Goal: Information Seeking & Learning: Learn about a topic

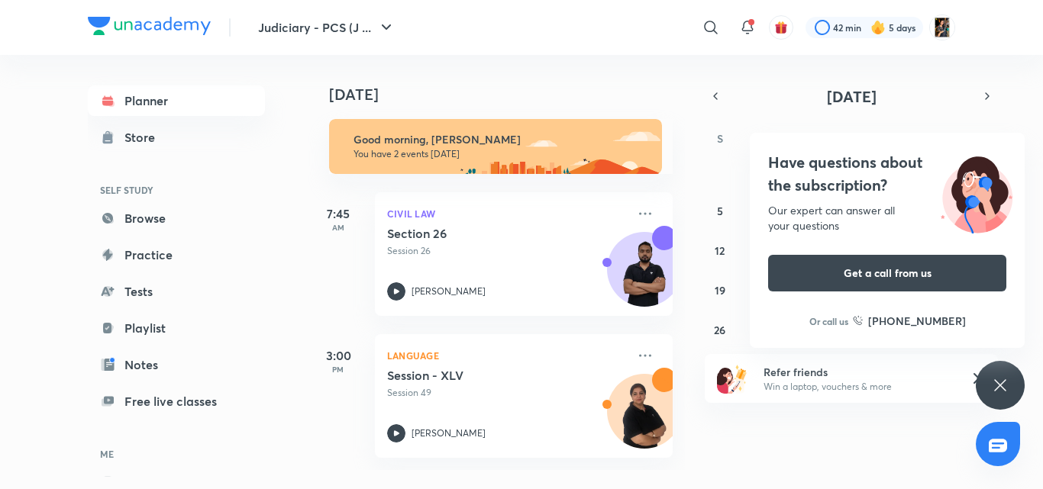
click at [994, 382] on icon at bounding box center [1000, 385] width 18 height 18
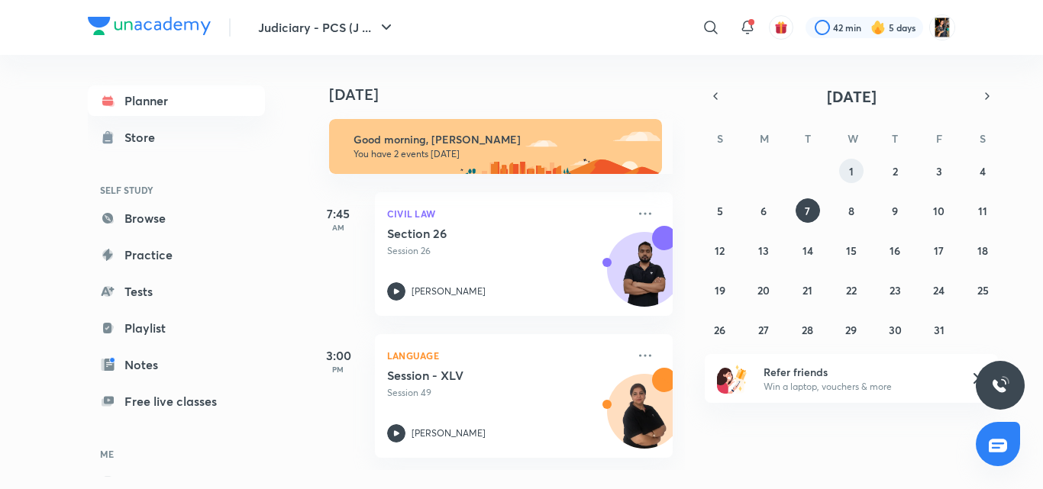
click at [845, 165] on button "1" at bounding box center [851, 171] width 24 height 24
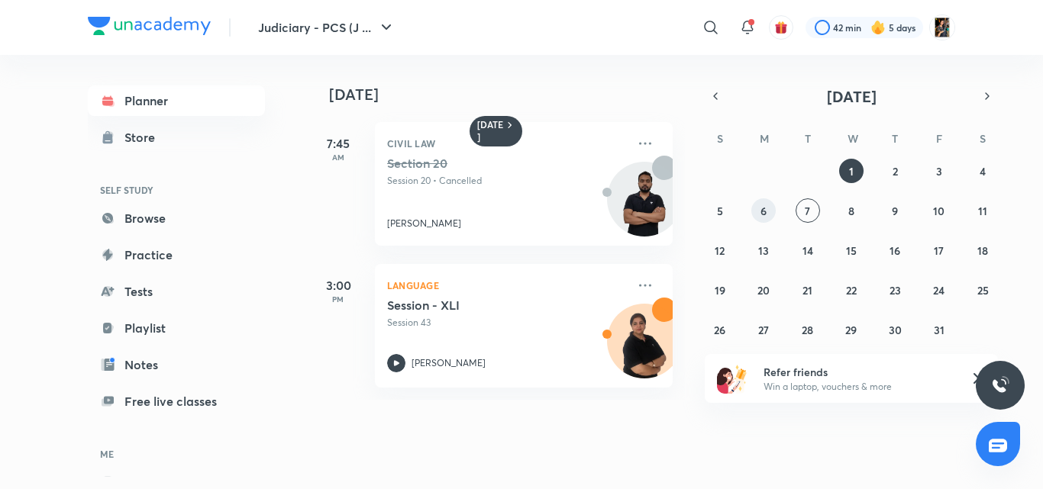
click at [769, 211] on button "6" at bounding box center [763, 210] width 24 height 24
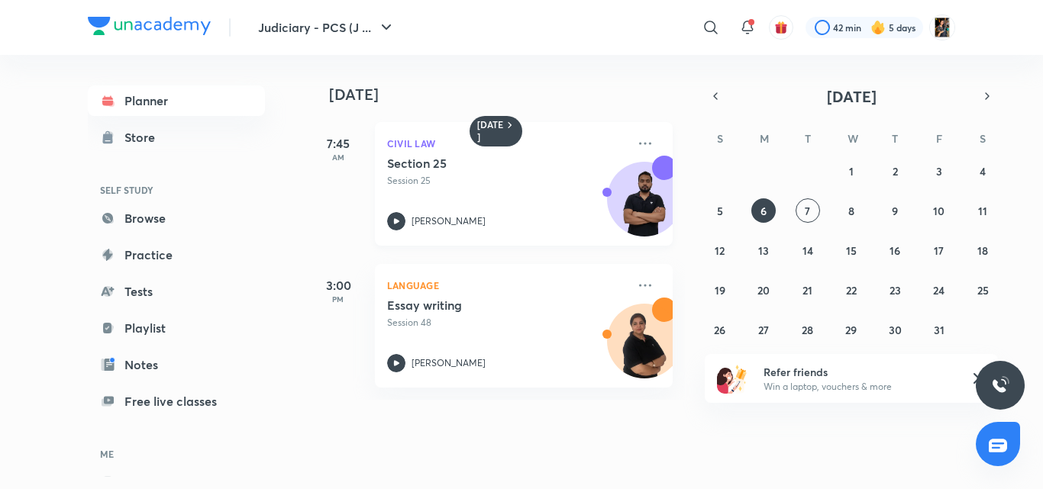
click at [443, 214] on p "[PERSON_NAME]" at bounding box center [448, 221] width 74 height 14
click at [756, 209] on button "6" at bounding box center [763, 210] width 24 height 24
click at [717, 206] on abbr "5" at bounding box center [720, 211] width 6 height 15
click at [433, 217] on p "[PERSON_NAME]" at bounding box center [448, 221] width 74 height 14
click at [437, 184] on p "Session 24" at bounding box center [507, 181] width 240 height 14
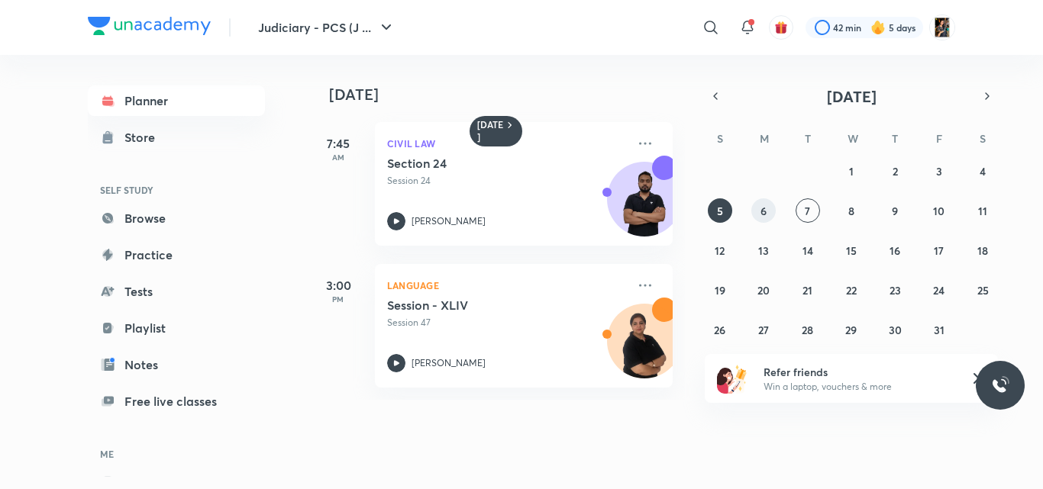
click at [769, 212] on button "6" at bounding box center [763, 210] width 24 height 24
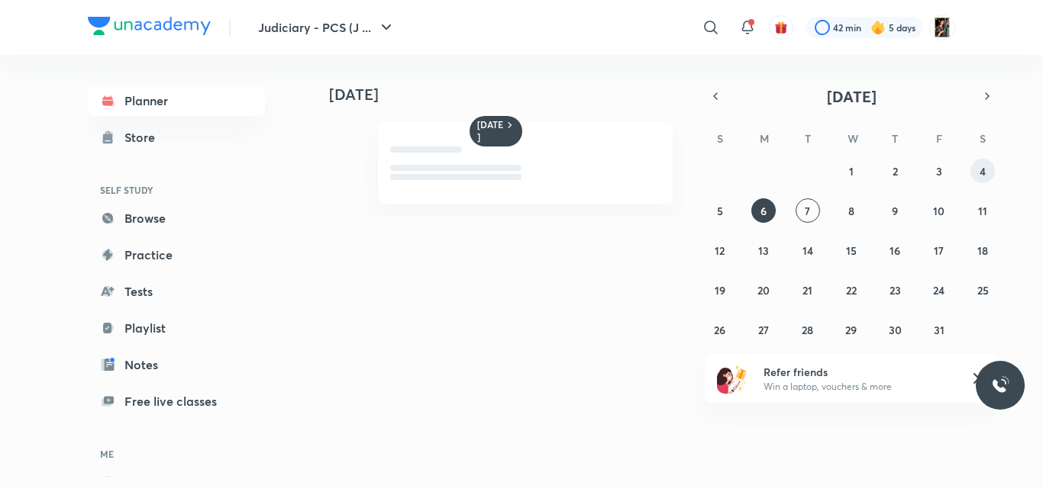
click at [980, 173] on abbr "4" at bounding box center [982, 171] width 6 height 15
click at [704, 351] on div "Today 5 October October 2025 S M T W T F S 28 29 30 1 2 3 4 5 6 7 8 9 10 11 12 …" at bounding box center [631, 266] width 647 height 422
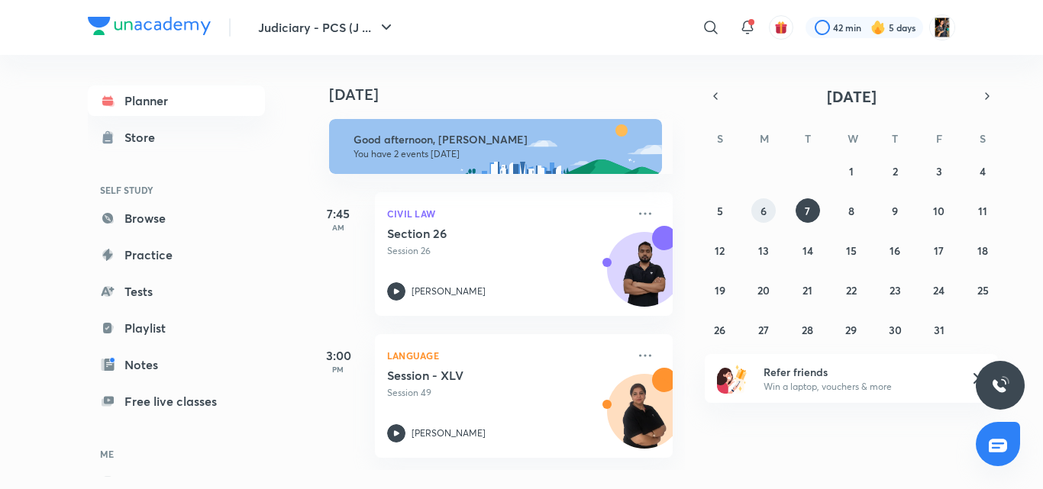
click at [759, 209] on button "6" at bounding box center [763, 210] width 24 height 24
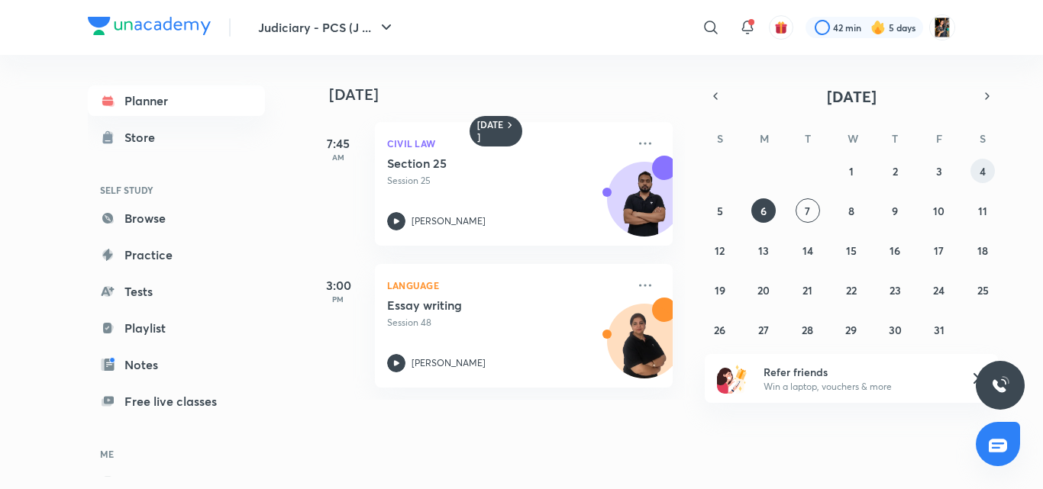
click at [980, 166] on abbr "4" at bounding box center [982, 171] width 6 height 15
click at [549, 192] on div "Section 23 Session 23 [PERSON_NAME]" at bounding box center [507, 193] width 240 height 75
click at [763, 211] on abbr "6" at bounding box center [763, 211] width 6 height 15
click at [547, 167] on h5 "Section 25" at bounding box center [482, 163] width 190 height 15
click at [721, 213] on abbr "5" at bounding box center [720, 211] width 6 height 15
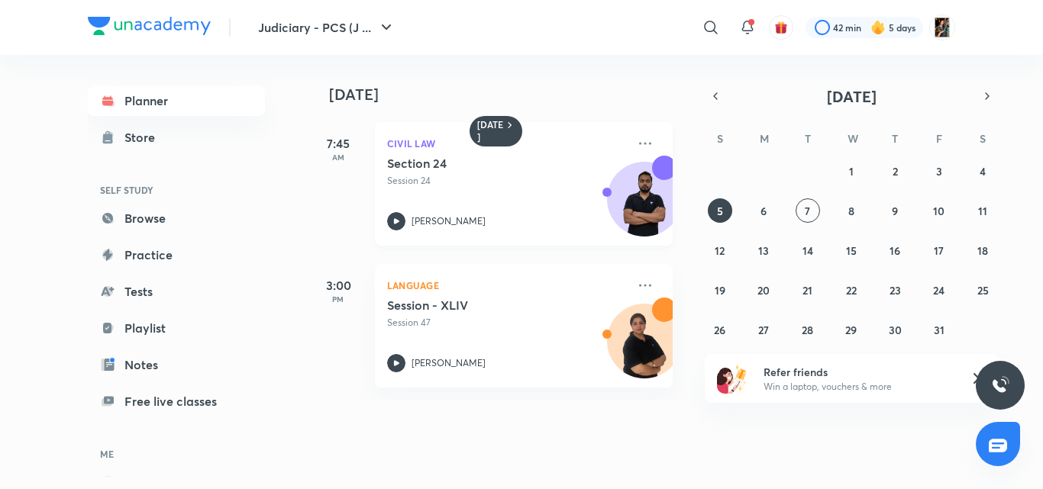
click at [443, 208] on div "Section 24 Session 24 [PERSON_NAME]" at bounding box center [507, 193] width 240 height 75
